Goal: Transaction & Acquisition: Purchase product/service

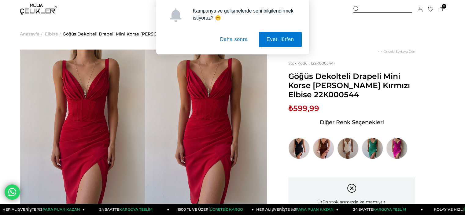
click at [233, 38] on button "Daha sonra" at bounding box center [234, 39] width 43 height 15
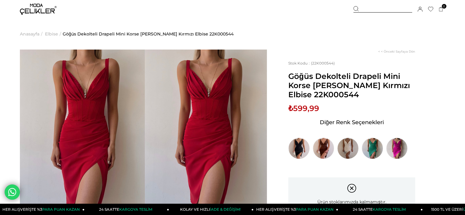
drag, startPoint x: 330, startPoint y: 95, endPoint x: 286, endPoint y: 76, distance: 47.6
click at [286, 76] on div "< < Önceki Sayfaya Dön Stok Kodu (22K000544) Göğüs Dekolteli Drapeli Mini Korse…" at bounding box center [356, 193] width 178 height 287
drag, startPoint x: 297, startPoint y: 77, endPoint x: 354, endPoint y: 57, distance: 59.6
click at [354, 57] on div "< < Önceki Sayfaya Dön Stok Kodu (22K000544) Göğüs Dekolteli Drapeli Mini Korse…" at bounding box center [356, 193] width 178 height 287
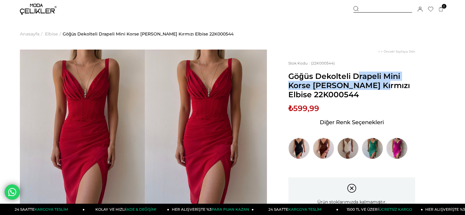
drag, startPoint x: 309, startPoint y: 84, endPoint x: 289, endPoint y: 75, distance: 23.0
click at [289, 75] on span "Göğüs Dekolteli Drapeli Mini Korse [PERSON_NAME] Kırmızı Elbise 22K000544" at bounding box center [352, 86] width 127 height 28
copy span "Göğüs Dekolteli Drapeli Mini Korse"
